Goal: Task Accomplishment & Management: Manage account settings

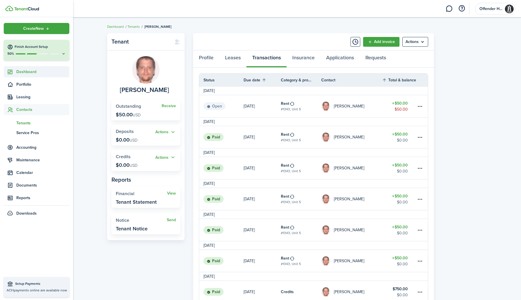
click at [18, 72] on span "Dashboard" at bounding box center [42, 72] width 53 height 6
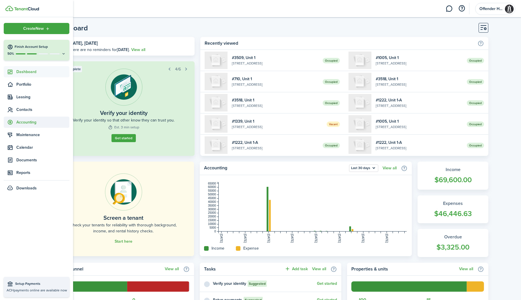
click at [24, 119] on span "Accounting" at bounding box center [42, 122] width 53 height 6
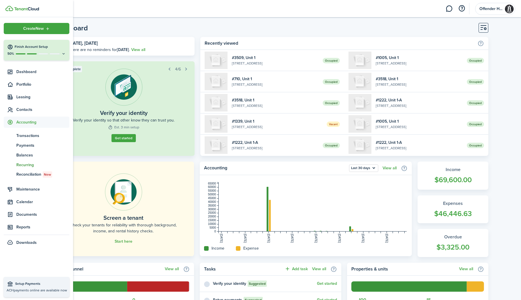
click at [23, 163] on span "Recurring" at bounding box center [42, 165] width 53 height 6
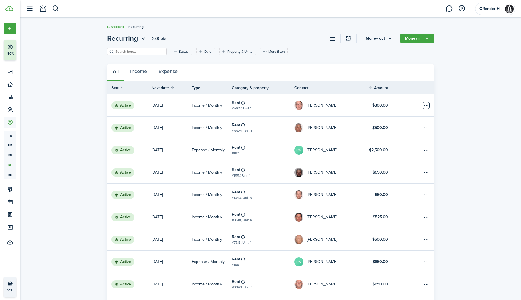
click at [428, 106] on table-menu-btn-icon "Open menu" at bounding box center [425, 105] width 7 height 7
click at [428, 107] on table-menu-btn-icon "Open menu" at bounding box center [425, 105] width 7 height 7
click at [406, 103] on link at bounding box center [419, 105] width 29 height 22
click at [401, 105] on link at bounding box center [400, 105] width 9 height 22
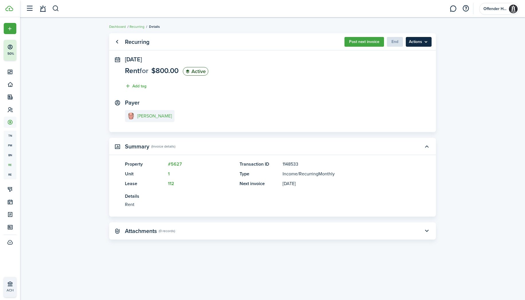
click at [428, 42] on menu-btn "Actions" at bounding box center [418, 42] width 26 height 10
click at [461, 85] on recurring-view "Recurring Post next invoice End Actions [DATE] Rent for $800.00 Active Add tag …" at bounding box center [272, 158] width 505 height 257
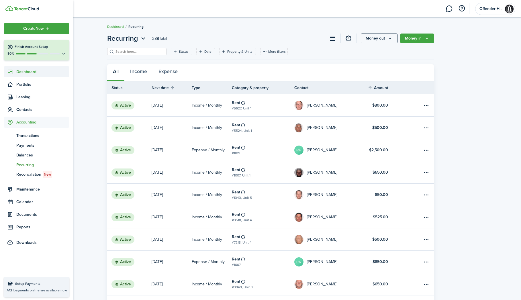
click at [15, 71] on sidebar-link-icon at bounding box center [10, 72] width 13 height 6
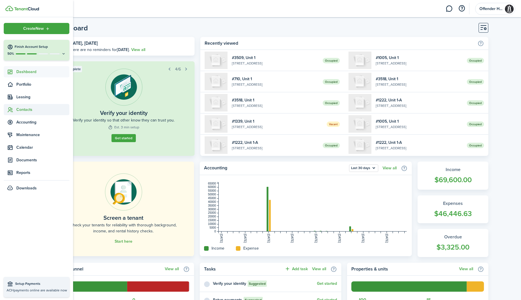
click at [8, 112] on icon at bounding box center [10, 110] width 6 height 6
click at [20, 124] on span "Tenants" at bounding box center [42, 123] width 53 height 6
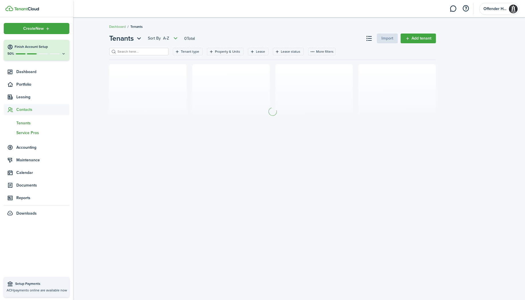
click at [25, 133] on span "Service Pros" at bounding box center [42, 133] width 53 height 6
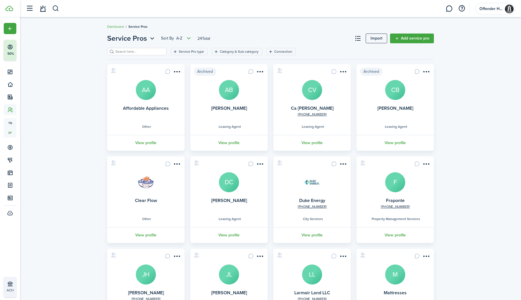
scroll to position [71, 0]
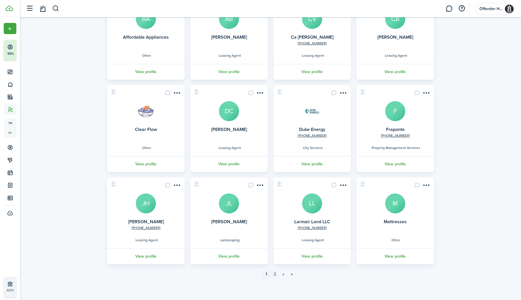
click at [274, 275] on link "2" at bounding box center [274, 274] width 9 height 9
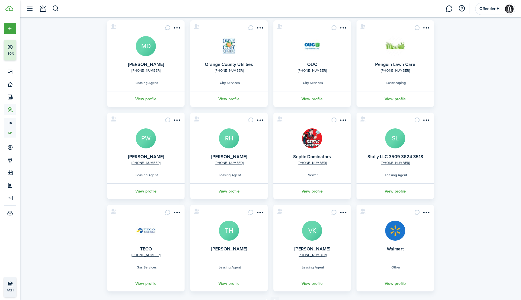
scroll to position [71, 0]
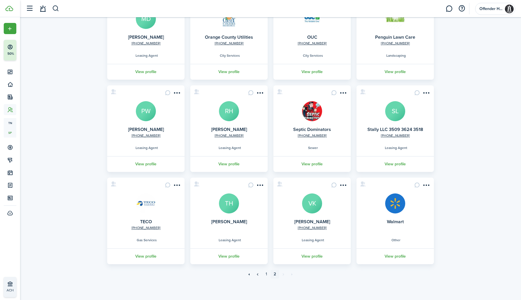
click at [145, 203] on img at bounding box center [146, 203] width 20 height 20
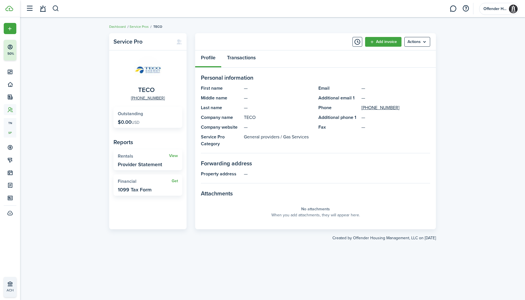
click at [239, 62] on link "Transactions" at bounding box center [241, 58] width 40 height 17
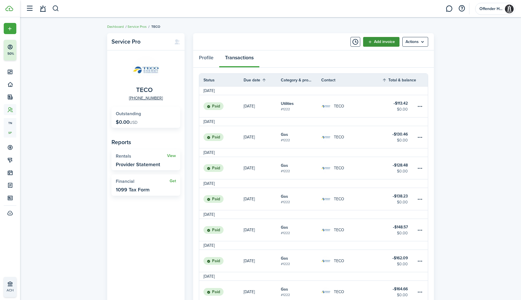
click at [381, 43] on link "Add invoice" at bounding box center [381, 42] width 36 height 10
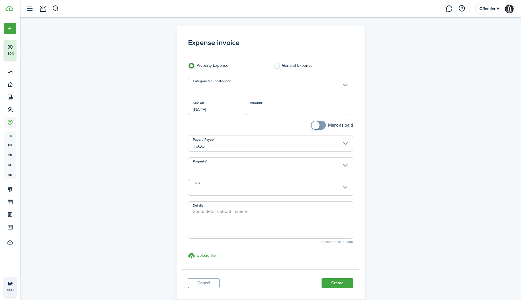
click at [277, 87] on input "Category & subcategory" at bounding box center [270, 85] width 165 height 16
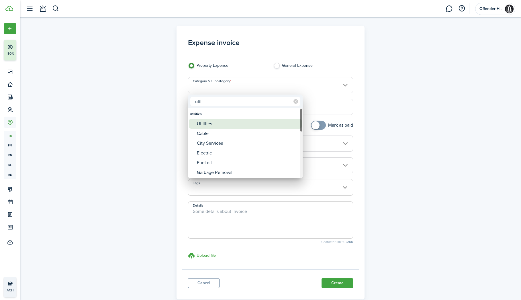
type input "util"
click at [224, 122] on div "Utilities" at bounding box center [247, 124] width 101 height 10
type input "Utilities"
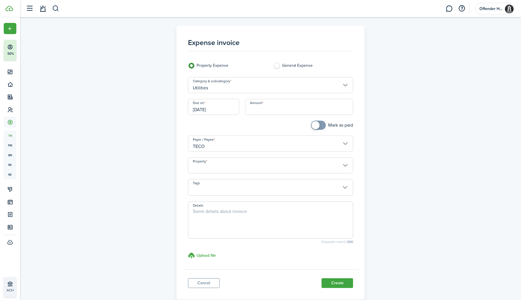
click at [225, 113] on input "[DATE]" at bounding box center [213, 107] width 51 height 16
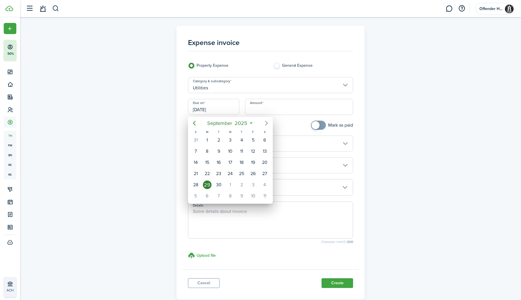
click at [266, 123] on icon "Next page" at bounding box center [266, 123] width 7 height 7
click at [217, 151] on div "7" at bounding box center [218, 151] width 9 height 9
type input "[DATE]"
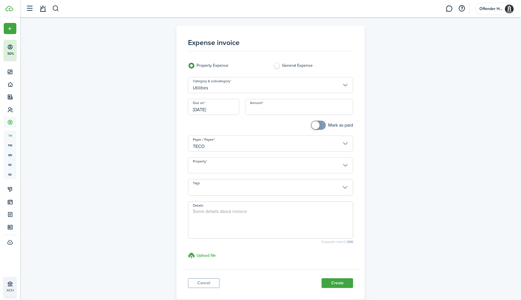
click at [268, 110] on input "Amount" at bounding box center [299, 107] width 108 height 16
click at [257, 164] on input "Property" at bounding box center [270, 165] width 165 height 16
type input "$125.67"
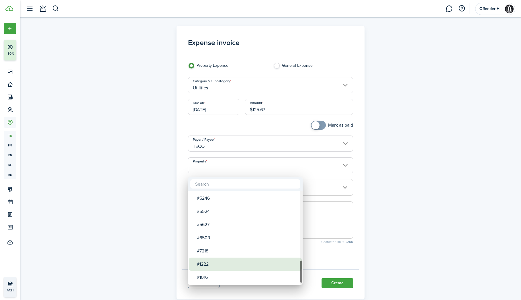
click at [240, 266] on div "#1222" at bounding box center [247, 263] width 101 height 13
type input "#1222"
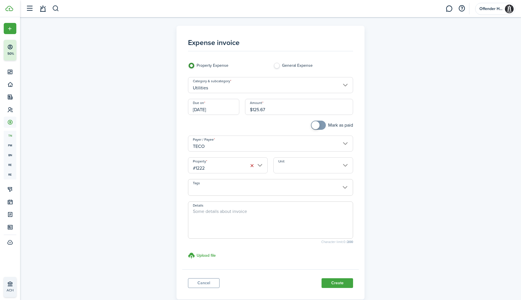
checkbox input "true"
click at [314, 127] on span at bounding box center [315, 125] width 8 height 8
click at [332, 285] on button "Create" at bounding box center [336, 283] width 31 height 10
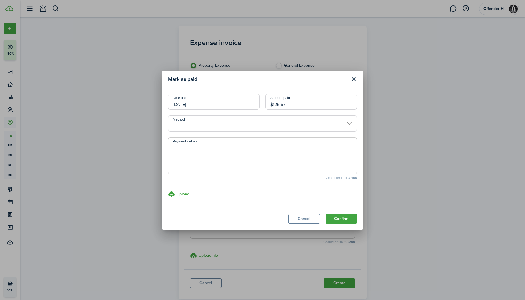
click at [241, 118] on input "Method" at bounding box center [262, 123] width 189 height 16
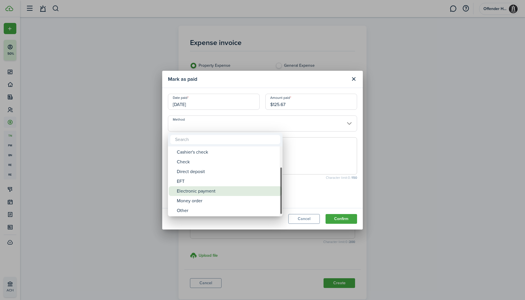
click at [222, 194] on div "Electronic payment" at bounding box center [227, 191] width 101 height 10
type input "Electronic payment"
click at [222, 194] on div "Electronic payment" at bounding box center [227, 191] width 101 height 10
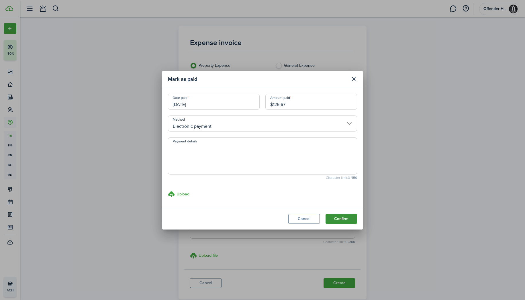
click at [341, 220] on button "Confirm" at bounding box center [340, 219] width 31 height 10
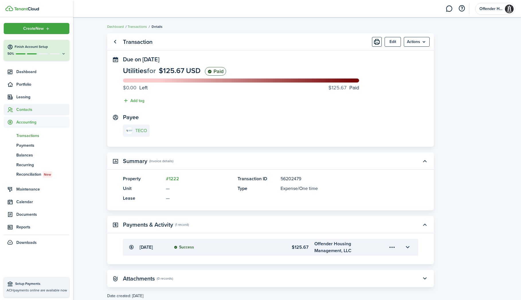
click at [23, 111] on span "Contacts" at bounding box center [42, 110] width 53 height 6
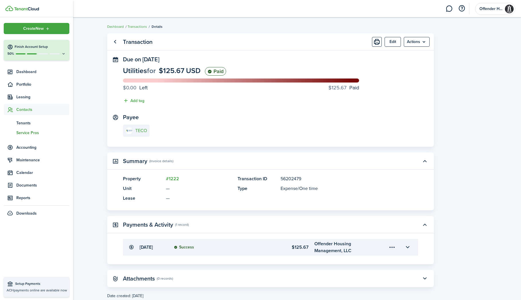
click at [27, 132] on span "Service Pros" at bounding box center [42, 133] width 53 height 6
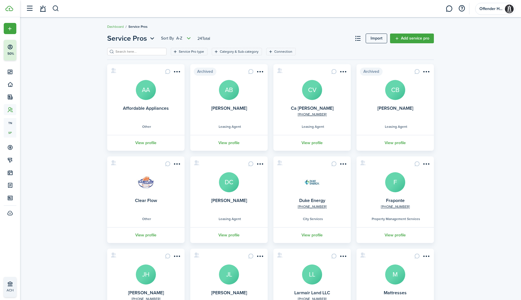
click at [312, 182] on img at bounding box center [312, 182] width 20 height 20
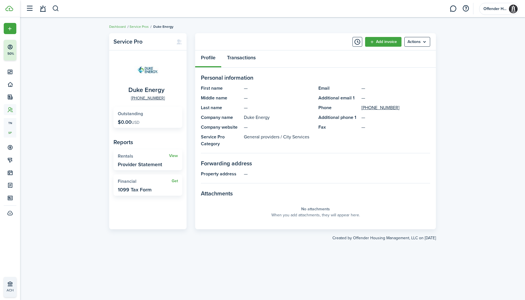
click at [240, 54] on link "Transactions" at bounding box center [241, 58] width 40 height 17
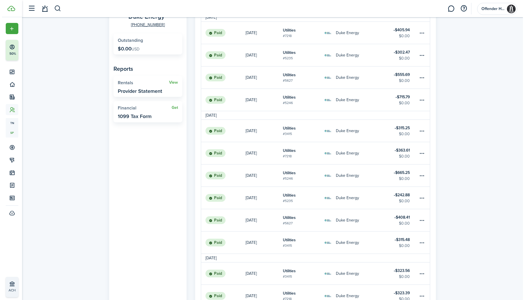
scroll to position [83, 0]
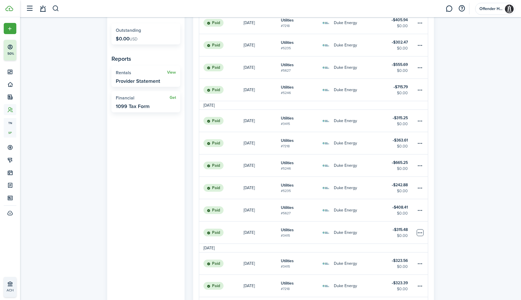
click at [422, 232] on table-menu-btn-icon at bounding box center [419, 232] width 7 height 7
click at [399, 290] on button "Delete" at bounding box center [398, 294] width 50 height 10
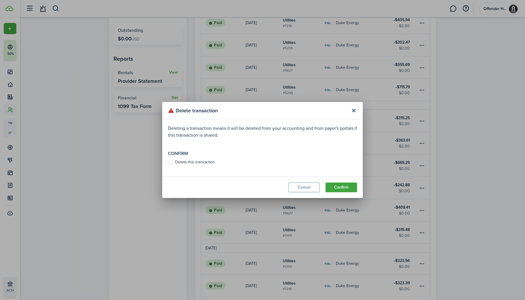
click at [201, 161] on label "Delete this transaction" at bounding box center [191, 162] width 47 height 5
click at [168, 162] on input "Delete this transaction" at bounding box center [168, 162] width 0 height 0
checkbox input "true"
click at [339, 184] on button "Confirm" at bounding box center [340, 187] width 31 height 10
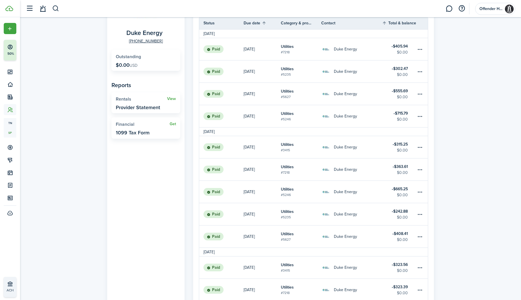
scroll to position [0, 0]
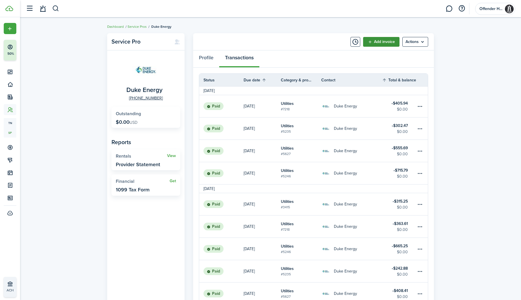
click at [379, 40] on link "Add invoice" at bounding box center [381, 42] width 36 height 10
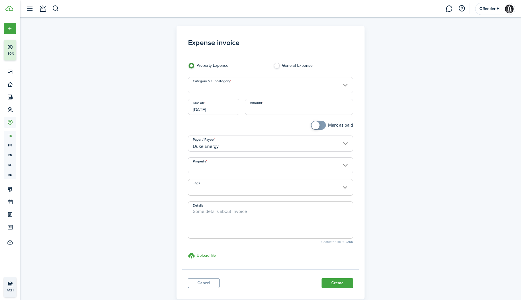
click at [275, 88] on input "Category & subcategory" at bounding box center [270, 85] width 165 height 16
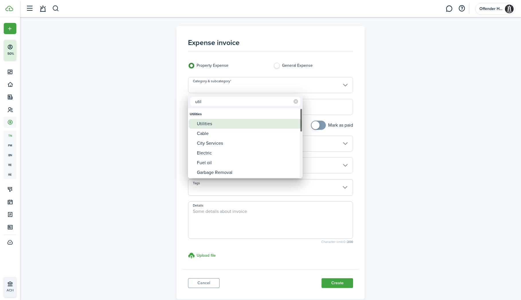
type input "util"
click at [251, 123] on div "Utilities" at bounding box center [247, 124] width 101 height 10
type input "Utilities"
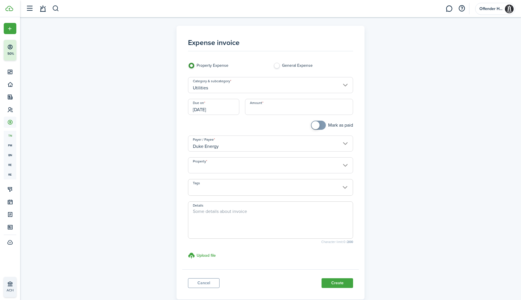
click at [231, 111] on input "[DATE]" at bounding box center [213, 107] width 51 height 16
click at [223, 109] on input "[DATE]" at bounding box center [213, 107] width 51 height 16
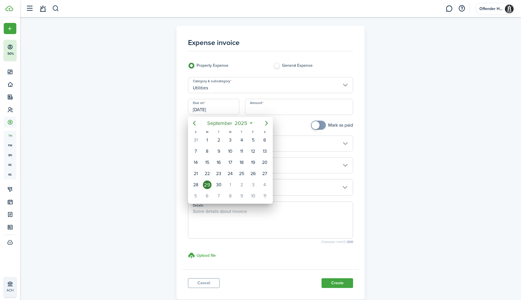
click at [153, 112] on div at bounding box center [260, 149] width 612 height 391
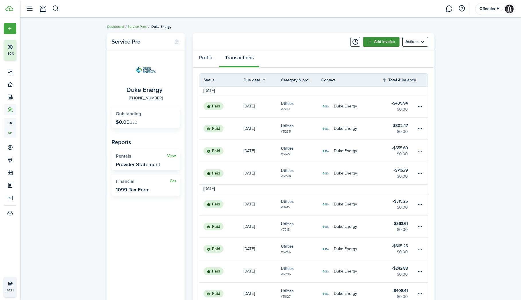
click at [381, 40] on link "Add invoice" at bounding box center [381, 42] width 36 height 10
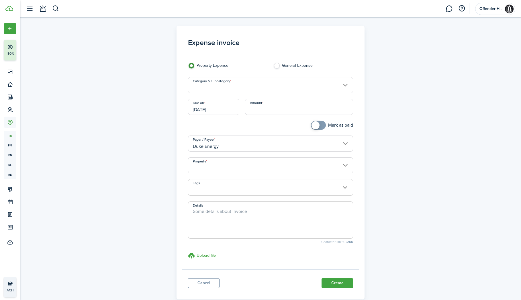
click at [289, 83] on input "Category & subcategory" at bounding box center [270, 85] width 165 height 16
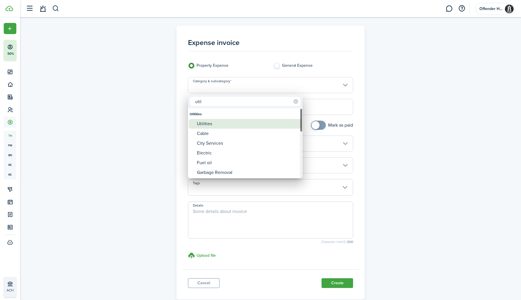
type input "util"
click at [252, 120] on div "Utilities" at bounding box center [247, 124] width 101 height 10
type input "Utilities"
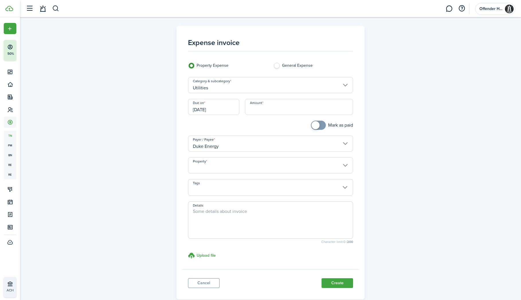
click at [225, 113] on input "[DATE]" at bounding box center [213, 107] width 51 height 16
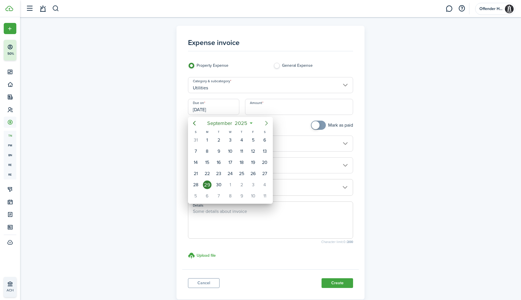
click at [265, 124] on icon "Next page" at bounding box center [266, 123] width 7 height 7
click at [206, 151] on div "6" at bounding box center [207, 151] width 9 height 9
type input "[DATE]"
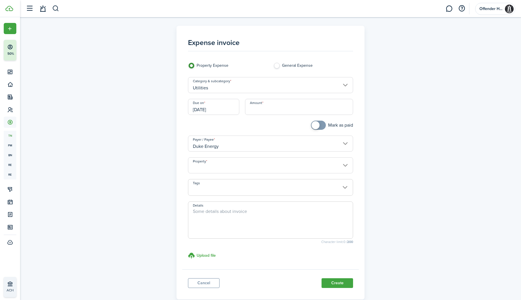
click at [276, 111] on input "Amount" at bounding box center [299, 107] width 108 height 16
type input "$216.48"
checkbox input "true"
click at [316, 127] on span at bounding box center [315, 125] width 8 height 8
click at [245, 169] on input "Property" at bounding box center [270, 165] width 165 height 16
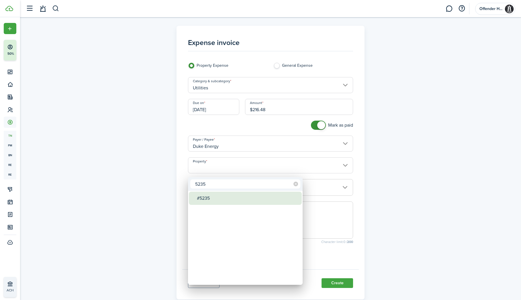
type input "5235"
click at [220, 193] on div "#5235" at bounding box center [247, 198] width 101 height 13
type input "#5235"
click at [220, 193] on div "5235 #5235" at bounding box center [245, 231] width 115 height 108
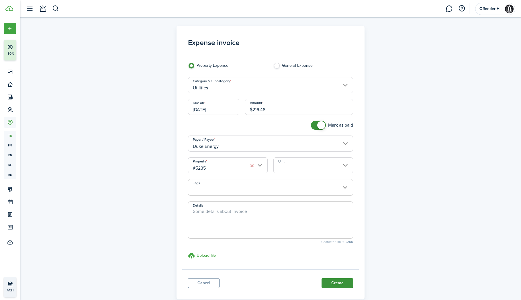
click at [335, 285] on button "Create" at bounding box center [336, 283] width 31 height 10
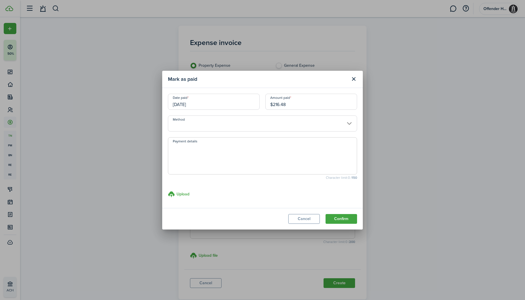
click at [267, 119] on input "Method" at bounding box center [262, 123] width 189 height 16
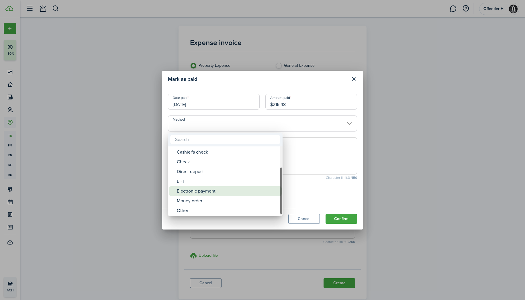
click at [234, 186] on div "Electronic payment" at bounding box center [227, 191] width 101 height 10
type input "Electronic payment"
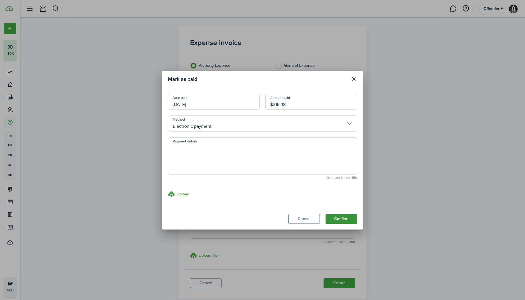
click at [354, 222] on button "Confirm" at bounding box center [340, 219] width 31 height 10
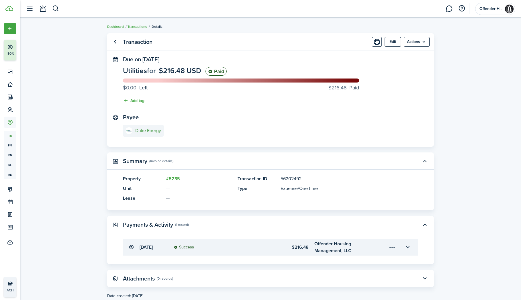
click at [147, 131] on e-details-info-title "Duke Energy" at bounding box center [148, 130] width 26 height 5
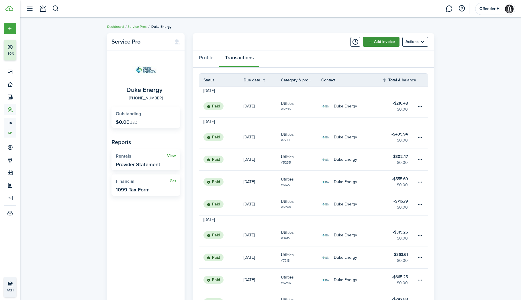
click at [379, 41] on link "Add invoice" at bounding box center [381, 42] width 36 height 10
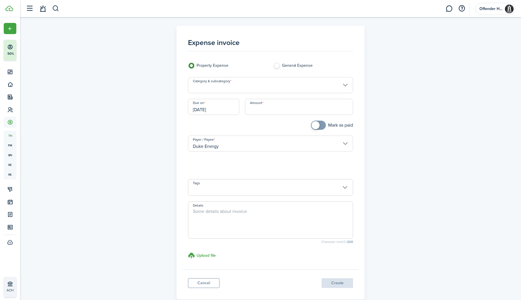
click at [316, 82] on input "Category & subcategory" at bounding box center [270, 85] width 165 height 16
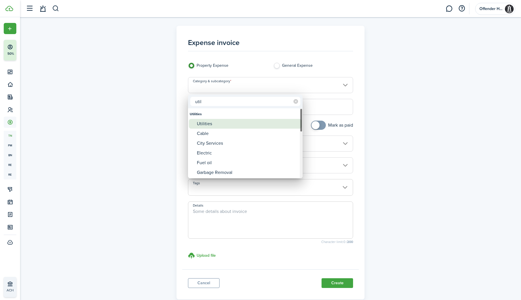
type input "util"
click at [230, 124] on div "Utilities" at bounding box center [247, 124] width 101 height 10
type input "Utilities"
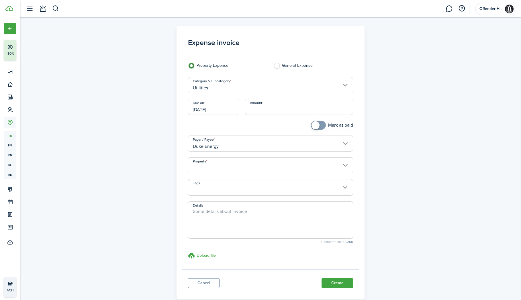
click at [225, 113] on input "[DATE]" at bounding box center [213, 107] width 51 height 16
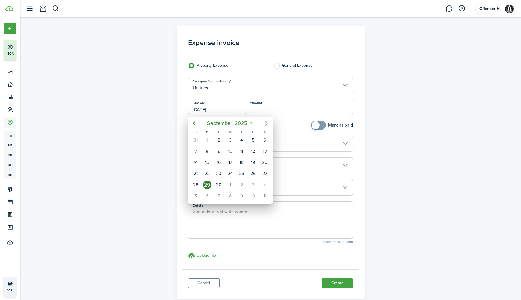
click at [266, 124] on icon "Next page" at bounding box center [266, 123] width 7 height 7
click at [207, 149] on div "6" at bounding box center [207, 151] width 9 height 9
type input "[DATE]"
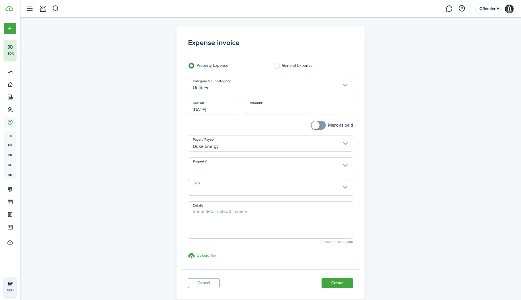
click at [207, 149] on div "6" at bounding box center [206, 151] width 11 height 11
click at [275, 113] on input "Amount" at bounding box center [299, 107] width 108 height 16
type input "$483.06"
checkbox input "true"
click at [315, 127] on span at bounding box center [315, 125] width 8 height 8
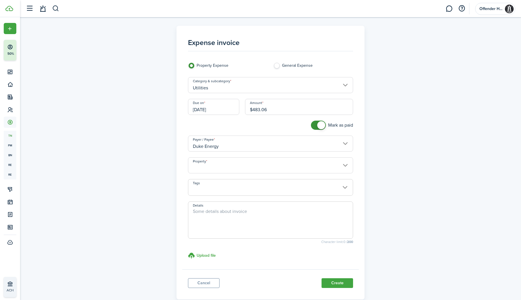
click at [270, 168] on input "Property" at bounding box center [270, 165] width 165 height 16
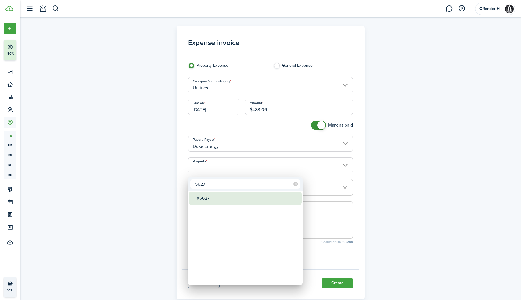
type input "5627"
click at [244, 197] on div "#5627" at bounding box center [247, 198] width 101 height 13
type input "#5627"
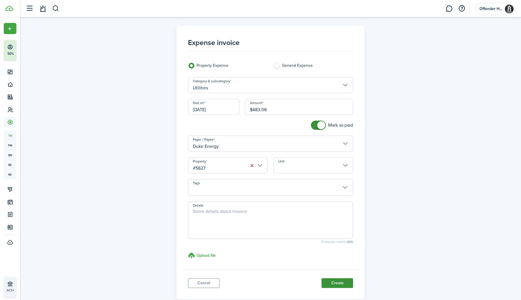
click at [334, 285] on button "Create" at bounding box center [336, 283] width 31 height 10
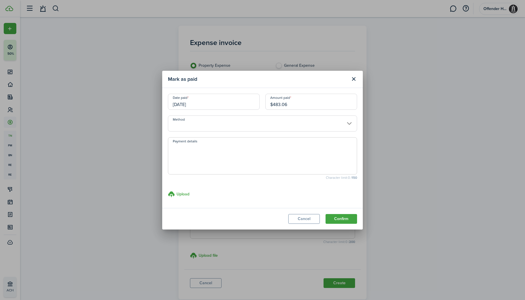
click at [257, 121] on input "Method" at bounding box center [262, 123] width 189 height 16
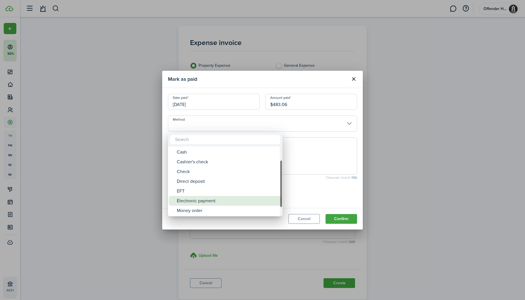
click at [241, 198] on div "Electronic payment" at bounding box center [227, 201] width 101 height 10
type input "Electronic payment"
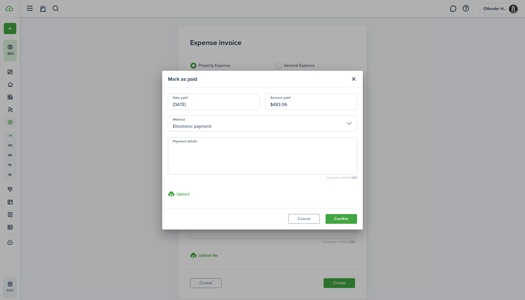
click at [332, 215] on button "Confirm" at bounding box center [340, 219] width 31 height 10
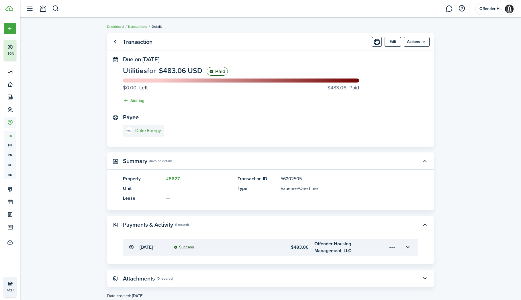
click at [148, 128] on e-details-info-title "Duke Energy" at bounding box center [148, 130] width 26 height 5
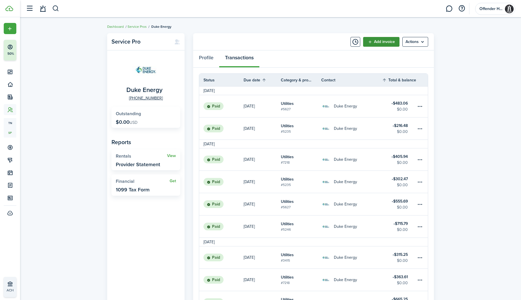
click at [382, 40] on link "Add invoice" at bounding box center [381, 42] width 36 height 10
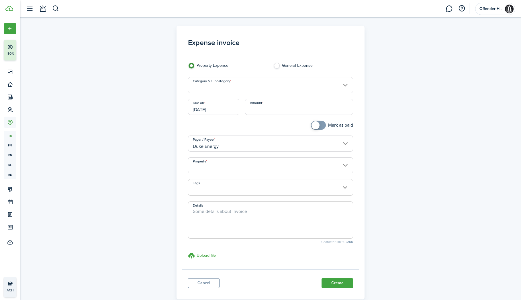
click at [280, 86] on input "Category & subcategory" at bounding box center [270, 85] width 165 height 16
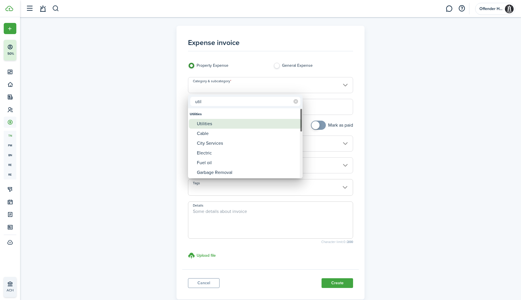
type input "util"
click at [262, 123] on div "Utilities" at bounding box center [247, 124] width 101 height 10
type input "Utilities"
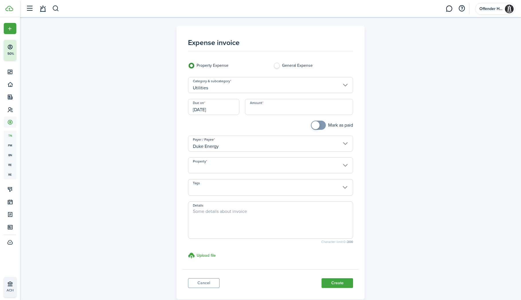
click at [228, 113] on input "[DATE]" at bounding box center [213, 107] width 51 height 16
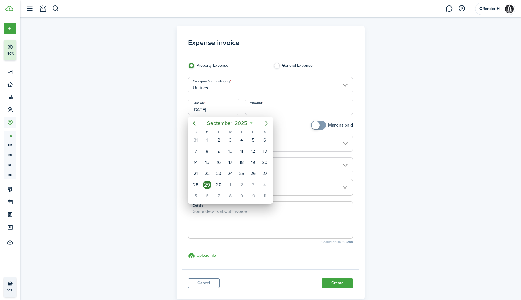
click at [267, 121] on icon "Next page" at bounding box center [266, 123] width 7 height 7
click at [208, 150] on div "6" at bounding box center [207, 151] width 9 height 9
type input "[DATE]"
click at [208, 150] on div "6" at bounding box center [207, 151] width 9 height 9
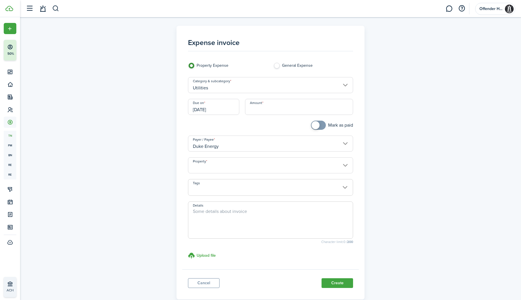
click at [270, 110] on input "Amount" at bounding box center [299, 107] width 108 height 16
type input "$362.02"
click at [317, 123] on span at bounding box center [318, 125] width 6 height 9
checkbox input "true"
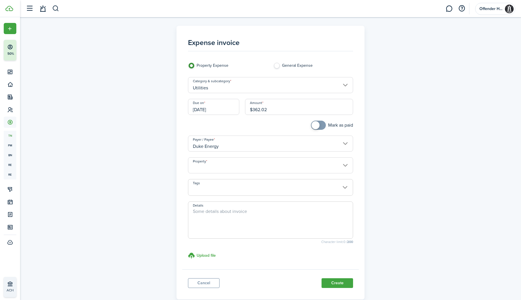
click at [316, 129] on span at bounding box center [315, 125] width 8 height 8
click at [244, 171] on input "Property" at bounding box center [270, 165] width 165 height 16
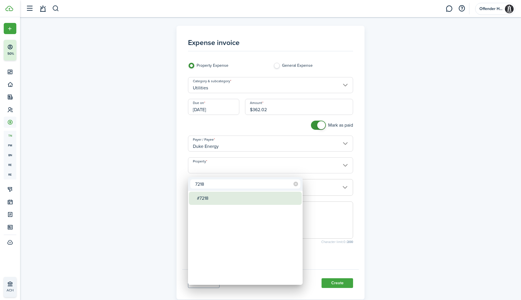
type input "7218"
click at [232, 196] on div "#7218" at bounding box center [247, 198] width 101 height 13
type input "#7218"
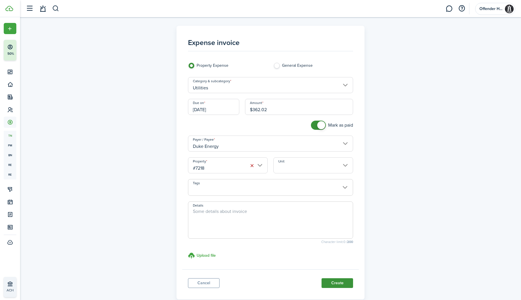
click at [342, 287] on button "Create" at bounding box center [336, 283] width 31 height 10
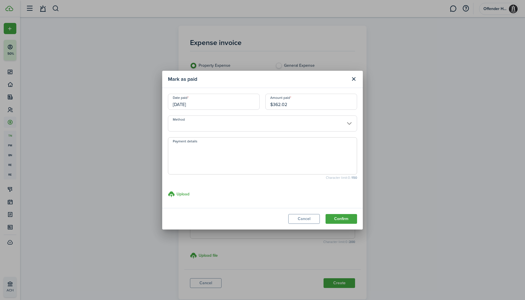
click at [262, 124] on input "Method" at bounding box center [262, 123] width 189 height 16
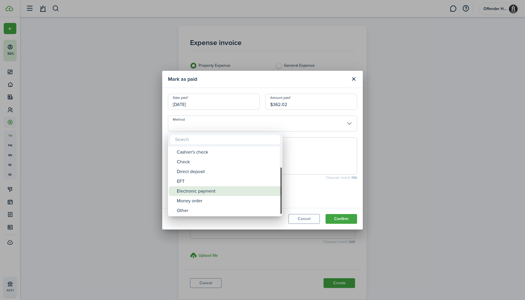
click at [243, 187] on div "Electronic payment" at bounding box center [227, 191] width 101 height 10
type input "Electronic payment"
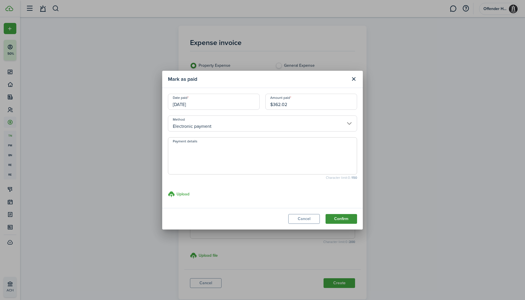
click at [330, 220] on button "Confirm" at bounding box center [340, 219] width 31 height 10
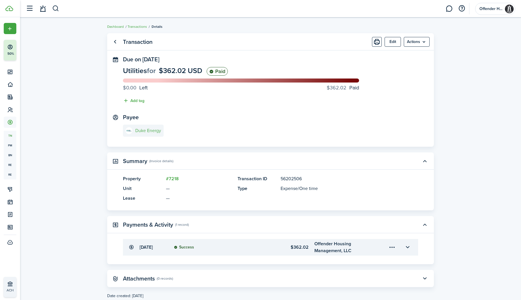
click at [146, 127] on link "Duke Energy" at bounding box center [143, 131] width 41 height 12
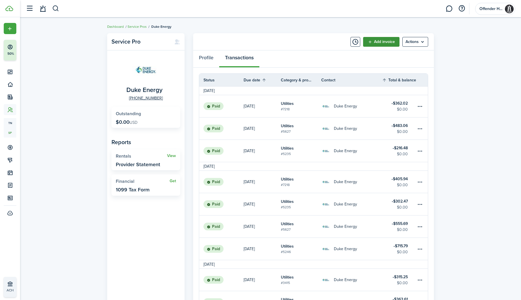
click at [380, 42] on link "Add invoice" at bounding box center [381, 42] width 36 height 10
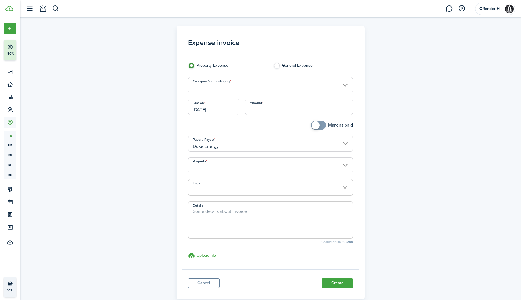
click at [311, 86] on input "Category & subcategory" at bounding box center [270, 85] width 165 height 16
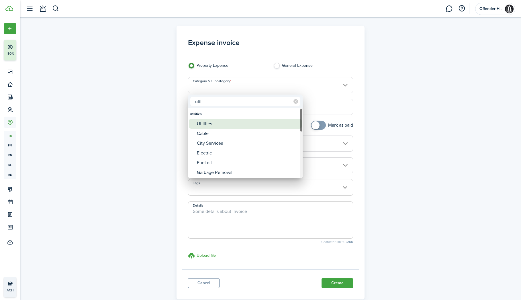
type input "util"
click at [264, 120] on div "Utilities" at bounding box center [247, 124] width 101 height 10
type input "Utilities"
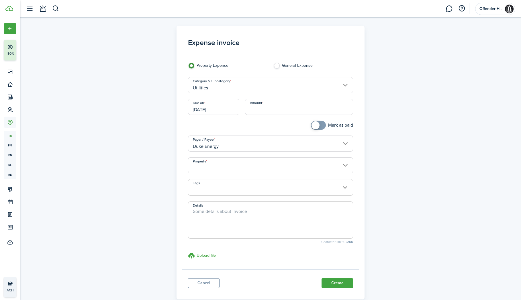
click at [230, 109] on input "[DATE]" at bounding box center [213, 107] width 51 height 16
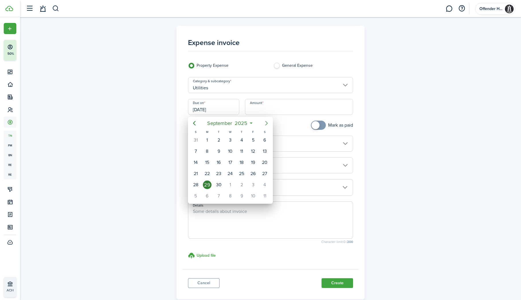
click at [267, 123] on icon "Next page" at bounding box center [266, 123] width 3 height 5
click at [206, 153] on div "6" at bounding box center [207, 151] width 9 height 9
type input "[DATE]"
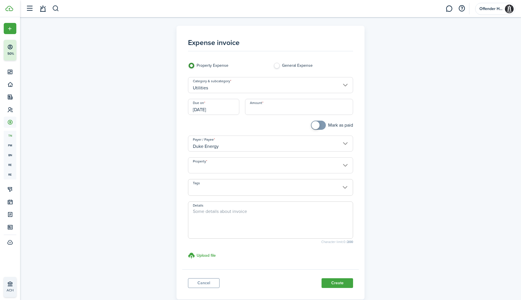
click at [287, 112] on input "Amount" at bounding box center [299, 107] width 108 height 16
type input "$649.08"
checkbox input "true"
click at [312, 129] on span at bounding box center [315, 125] width 8 height 8
click at [262, 168] on input "Property" at bounding box center [270, 165] width 165 height 16
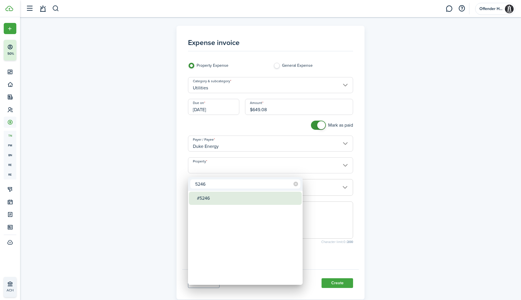
type input "5246"
click at [242, 199] on div "#5246" at bounding box center [247, 198] width 101 height 13
type input "#5246"
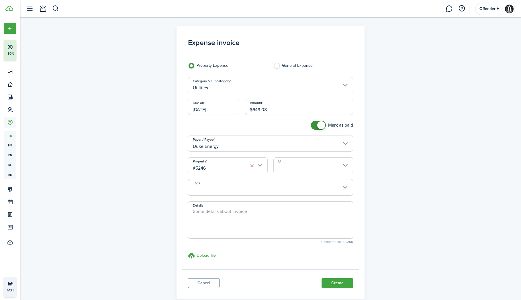
click at [331, 284] on button "Create" at bounding box center [336, 283] width 31 height 10
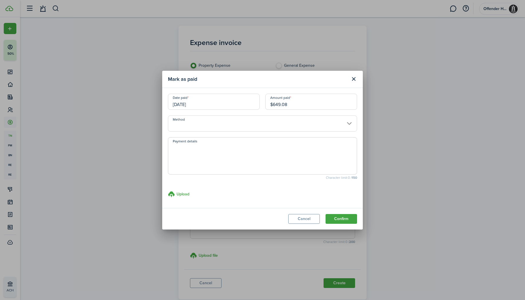
click at [241, 123] on input "Method" at bounding box center [262, 123] width 189 height 16
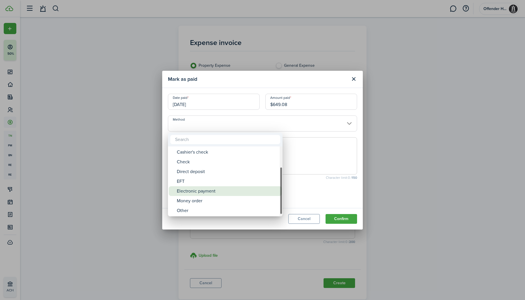
click at [233, 192] on div "Electronic payment" at bounding box center [227, 191] width 101 height 10
type input "Electronic payment"
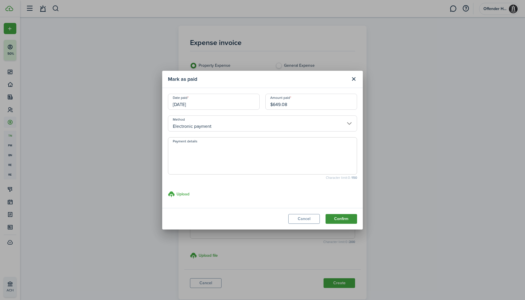
click at [346, 219] on button "Confirm" at bounding box center [340, 219] width 31 height 10
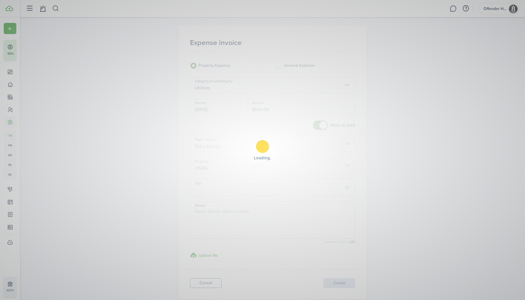
click at [346, 219] on div "Loading" at bounding box center [262, 150] width 525 height 300
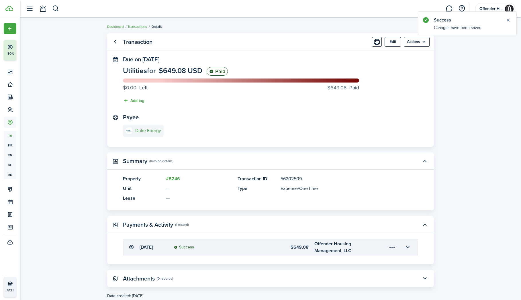
click at [141, 131] on e-details-info-title "Duke Energy" at bounding box center [148, 130] width 26 height 5
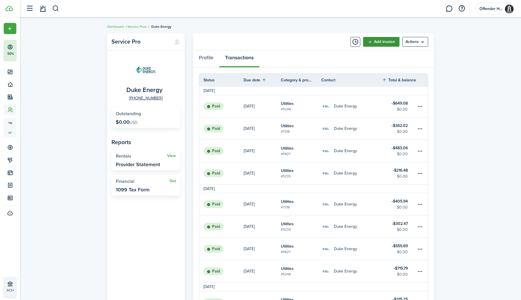
click at [377, 44] on link "Add invoice" at bounding box center [381, 42] width 36 height 10
click at [381, 44] on link "Add invoice" at bounding box center [381, 42] width 36 height 10
click at [383, 47] on panel-main-header "Add invoice Actions" at bounding box center [313, 41] width 241 height 17
click at [383, 44] on link "Add invoice" at bounding box center [381, 42] width 36 height 10
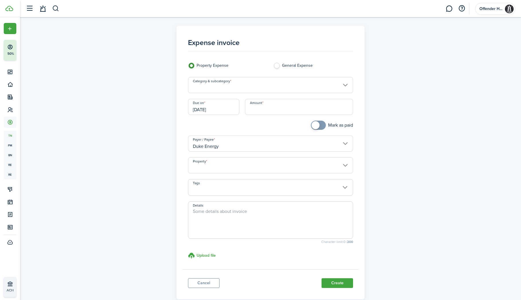
click at [267, 86] on input "Category & subcategory" at bounding box center [270, 85] width 165 height 16
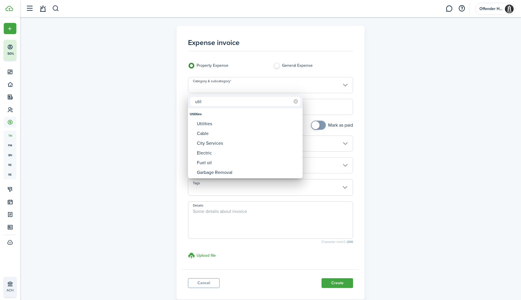
type input "util"
click at [317, 108] on div at bounding box center [260, 149] width 612 height 391
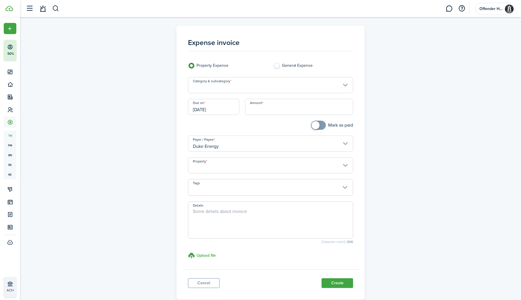
click at [316, 108] on input "Amount" at bounding box center [299, 107] width 108 height 16
type input "$268.38"
checkbox input "true"
click at [314, 129] on span at bounding box center [315, 125] width 8 height 8
click at [237, 173] on input "Property" at bounding box center [270, 165] width 165 height 16
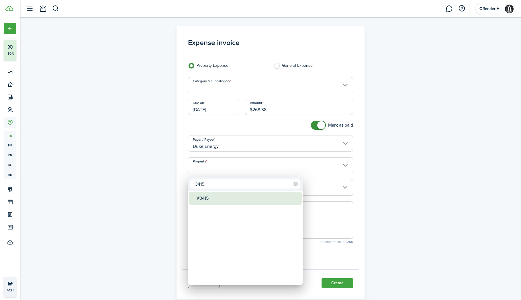
type input "3415"
click at [223, 203] on div "#3415" at bounding box center [247, 198] width 101 height 13
type input "#3415"
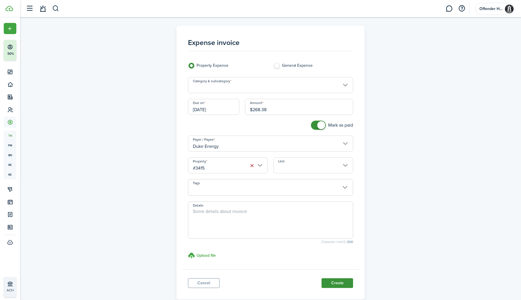
click at [331, 282] on button "Create" at bounding box center [336, 283] width 31 height 10
click at [257, 86] on input "Category & subcategory" at bounding box center [270, 85] width 165 height 16
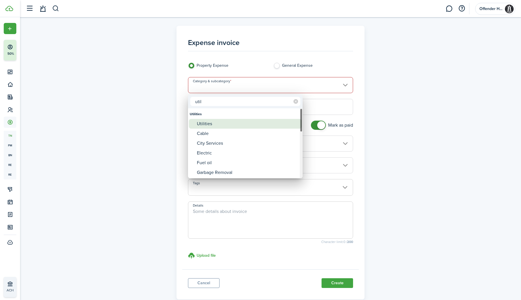
type input "util"
click at [226, 121] on div "Utilities" at bounding box center [247, 124] width 101 height 10
type input "Utilities"
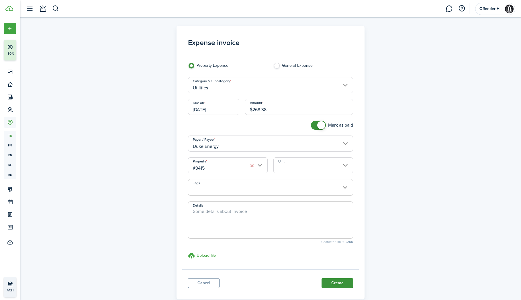
click at [332, 285] on button "Create" at bounding box center [336, 283] width 31 height 10
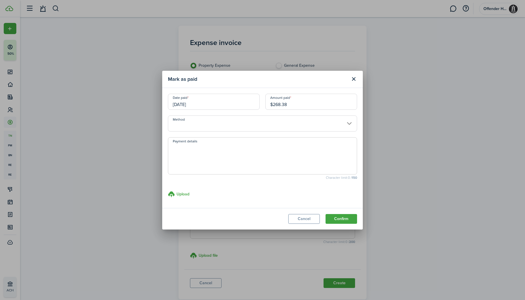
click at [209, 107] on input "[DATE]" at bounding box center [214, 102] width 92 height 16
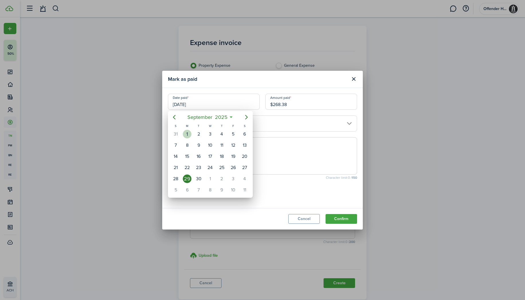
click at [190, 136] on div "1" at bounding box center [187, 134] width 9 height 9
type input "[DATE]"
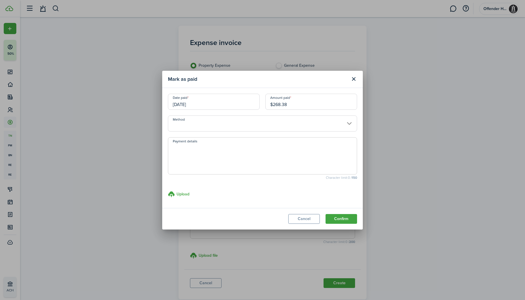
click at [264, 124] on input "Method" at bounding box center [262, 123] width 189 height 16
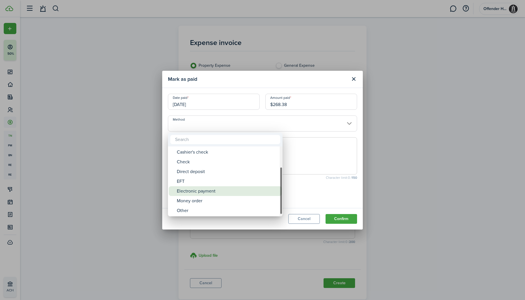
click at [250, 190] on div "Electronic payment" at bounding box center [227, 191] width 101 height 10
type input "Electronic payment"
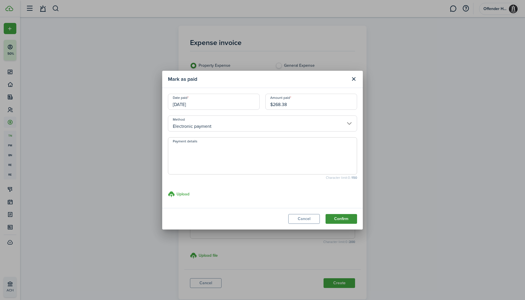
click at [337, 221] on button "Confirm" at bounding box center [340, 219] width 31 height 10
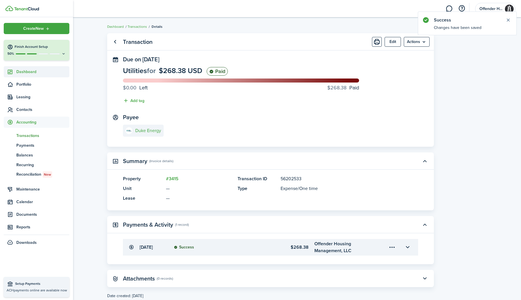
click at [16, 74] on span "Dashboard" at bounding box center [42, 72] width 53 height 6
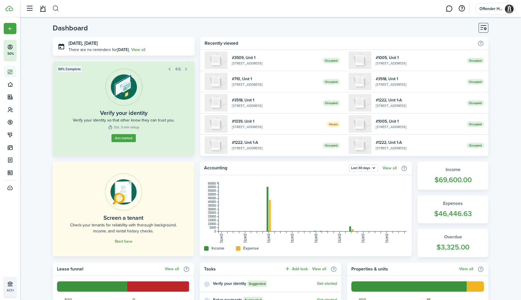
click at [57, 8] on button "button" at bounding box center [55, 9] width 7 height 10
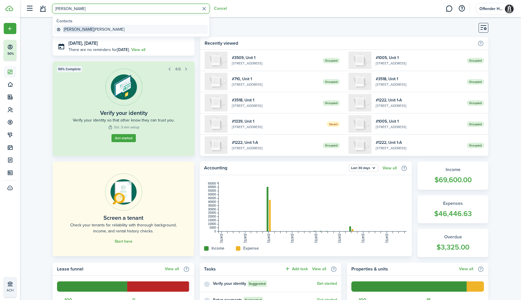
type input "[PERSON_NAME]"
click at [84, 32] on global-search-item-title "[PERSON_NAME]" at bounding box center [94, 29] width 61 height 6
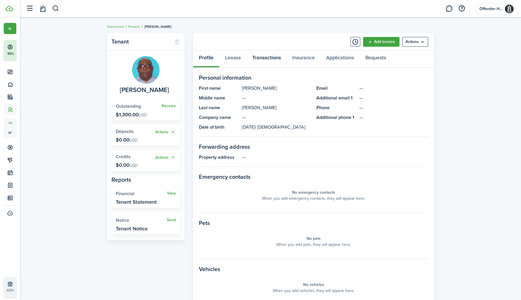
click at [272, 56] on link "Transactions" at bounding box center [266, 58] width 40 height 17
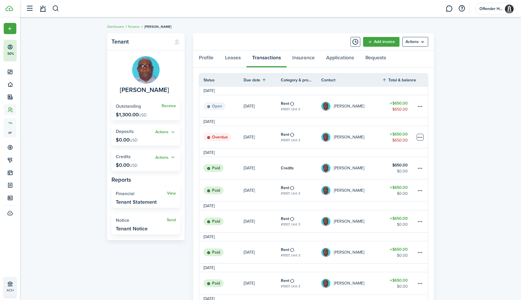
click at [420, 138] on table-menu-btn-icon at bounding box center [419, 137] width 7 height 7
click at [405, 160] on link "Mark as paid" at bounding box center [398, 158] width 50 height 10
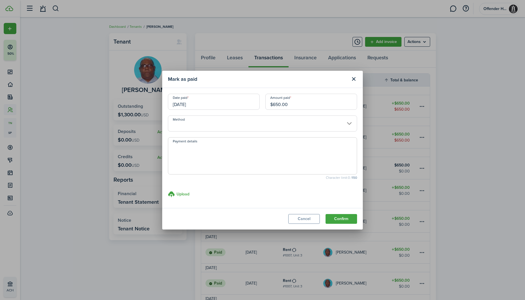
click at [209, 103] on input "[DATE]" at bounding box center [214, 102] width 92 height 16
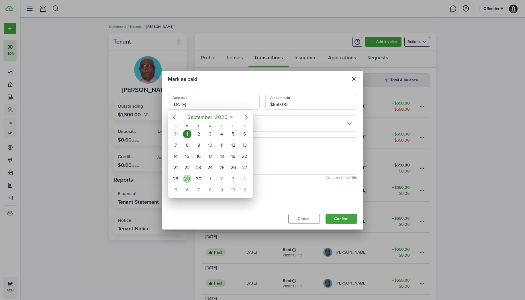
click at [185, 179] on div "29" at bounding box center [187, 178] width 9 height 9
type input "[DATE]"
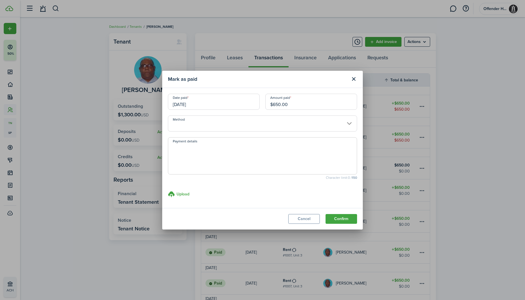
click at [245, 124] on input "Method" at bounding box center [262, 123] width 189 height 16
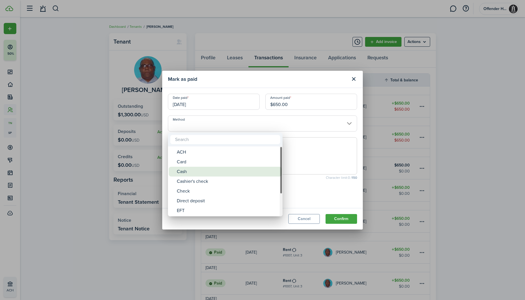
click at [241, 173] on div "Cash" at bounding box center [227, 172] width 101 height 10
type input "Cash"
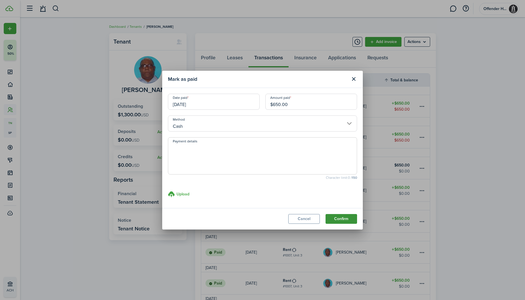
click at [335, 217] on button "Confirm" at bounding box center [340, 219] width 31 height 10
